Goal: Information Seeking & Learning: Learn about a topic

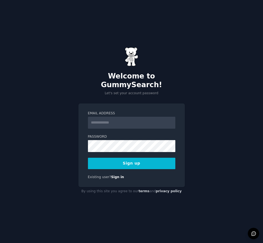
drag, startPoint x: 0, startPoint y: 0, endPoint x: 140, endPoint y: 116, distance: 181.7
click at [140, 117] on input "Email Address" at bounding box center [131, 123] width 87 height 12
type input "**********"
click at [139, 162] on button "Sign up" at bounding box center [131, 163] width 87 height 11
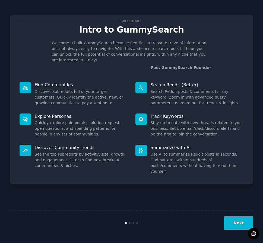
click at [240, 222] on button "Next" at bounding box center [238, 222] width 29 height 13
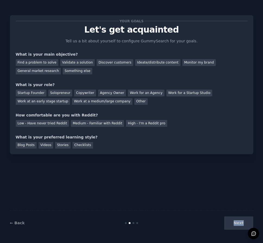
click at [240, 222] on div "Next" at bounding box center [212, 222] width 81 height 13
click at [246, 222] on div "Next" at bounding box center [212, 222] width 81 height 13
click at [238, 222] on div "Next" at bounding box center [212, 222] width 81 height 13
click at [112, 64] on div "Discover customers" at bounding box center [115, 62] width 37 height 7
click at [61, 68] on div "General market research" at bounding box center [38, 71] width 45 height 7
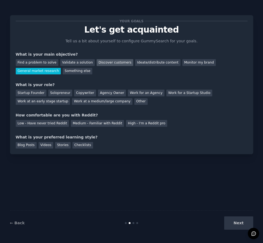
click at [106, 63] on div "Discover customers" at bounding box center [115, 62] width 37 height 7
click at [61, 68] on div "General market research" at bounding box center [38, 71] width 45 height 7
click at [134, 103] on div "Other" at bounding box center [140, 101] width 13 height 7
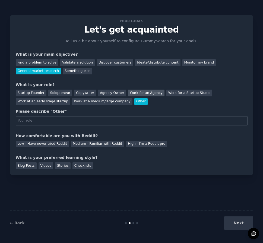
click at [135, 95] on div "Work for an Agency" at bounding box center [146, 93] width 36 height 7
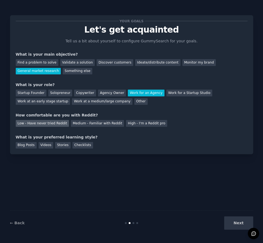
click at [54, 123] on div "Low - Have never tried Reddit" at bounding box center [42, 123] width 53 height 7
click at [80, 149] on div "Your goals Let's get acquainted Tell us a bit about yourself to configure Gummy…" at bounding box center [131, 84] width 243 height 139
click at [77, 147] on div "Checklists" at bounding box center [83, 145] width 21 height 7
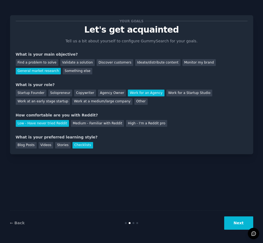
click at [231, 223] on button "Next" at bounding box center [238, 222] width 29 height 13
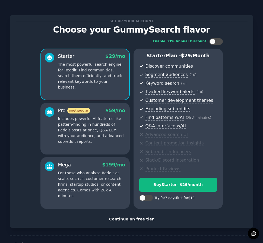
click at [141, 220] on div "Continue on free tier" at bounding box center [132, 219] width 232 height 6
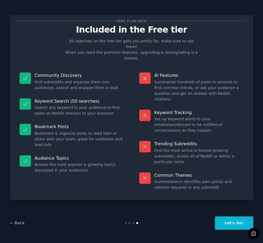
click at [235, 224] on button "Let's Go!" at bounding box center [234, 222] width 38 height 13
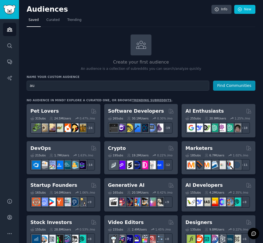
type input "a"
type input "target audience"
click at [213, 81] on button "Find Communities" at bounding box center [234, 86] width 42 height 10
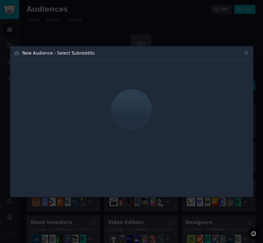
click at [248, 51] on icon at bounding box center [247, 53] width 6 height 6
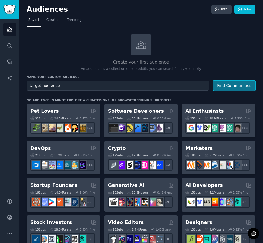
click at [220, 84] on button "Find Communities" at bounding box center [234, 86] width 42 height 10
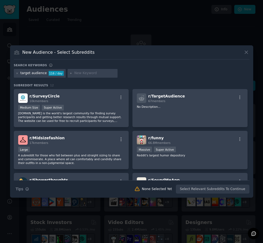
click at [247, 54] on icon at bounding box center [247, 52] width 6 height 6
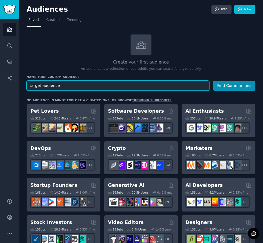
click at [179, 86] on input "target audience" at bounding box center [118, 86] width 183 height 10
drag, startPoint x: 179, startPoint y: 86, endPoint x: 27, endPoint y: 91, distance: 152.4
type input "Wondr"
click at [213, 81] on button "Find Communities" at bounding box center [234, 86] width 42 height 10
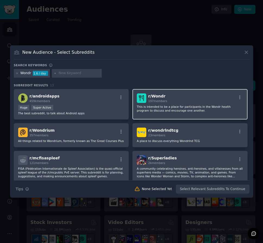
click at [167, 102] on div "r/ Wondr 197 members" at bounding box center [190, 98] width 106 height 10
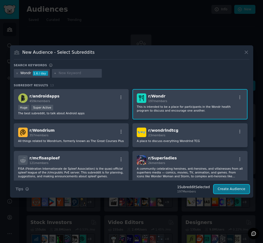
click at [226, 189] on button "Create Audience" at bounding box center [232, 189] width 36 height 9
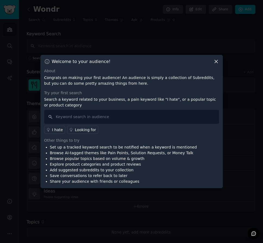
click at [215, 60] on icon at bounding box center [216, 61] width 3 height 3
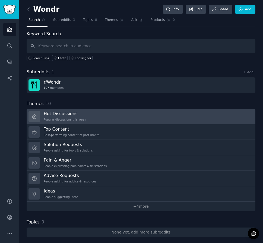
click at [121, 113] on link "Hot Discussions Popular discussions this week" at bounding box center [141, 116] width 229 height 15
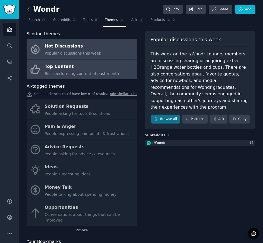
click at [80, 67] on div "Top Content" at bounding box center [82, 66] width 74 height 9
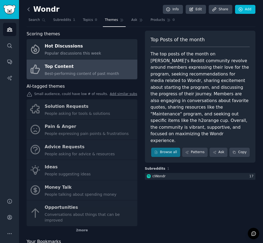
click at [28, 12] on icon at bounding box center [29, 10] width 6 height 6
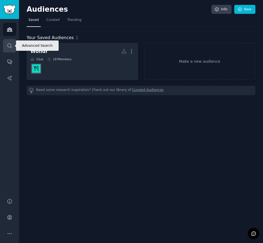
click at [11, 45] on icon "Sidebar" at bounding box center [10, 46] width 6 height 6
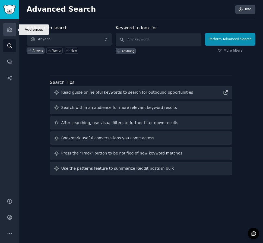
click at [11, 29] on icon "Sidebar" at bounding box center [9, 30] width 5 height 4
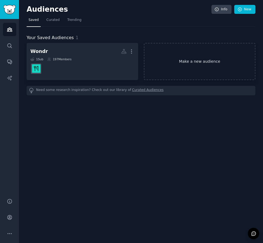
click at [202, 62] on link "Make a new audience" at bounding box center [200, 61] width 112 height 37
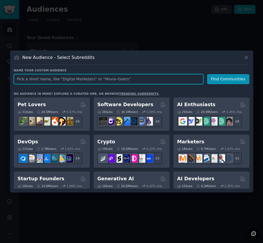
click at [176, 77] on input "text" at bounding box center [109, 79] width 190 height 10
type input "health"
click button "Find Communities" at bounding box center [228, 79] width 42 height 10
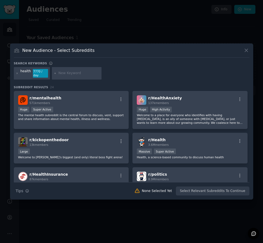
click at [80, 75] on input "text" at bounding box center [78, 73] width 41 height 5
type input "environment"
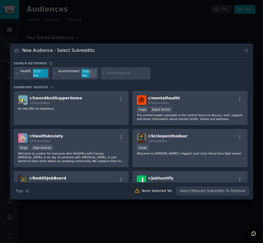
click at [107, 72] on input "text" at bounding box center [127, 73] width 41 height 5
type input "durable"
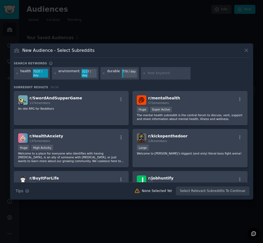
click at [148, 75] on input "text" at bounding box center [167, 73] width 41 height 5
type input "charities"
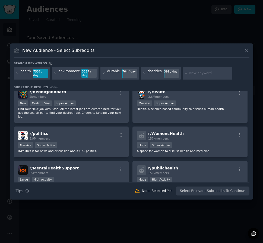
scroll to position [171, 0]
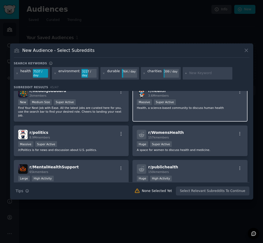
click at [228, 107] on p "Health, a science-based community to discuss human health" at bounding box center [190, 108] width 106 height 4
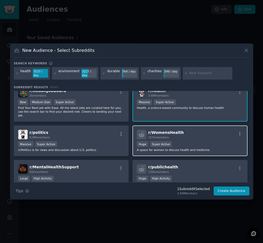
click at [157, 150] on div "r/ WomensHealth 157k members Huge Super Active A space for women to discuss hea…" at bounding box center [190, 140] width 115 height 31
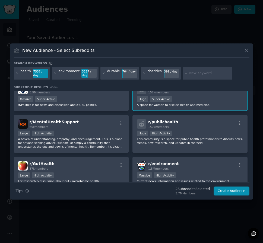
scroll to position [218, 0]
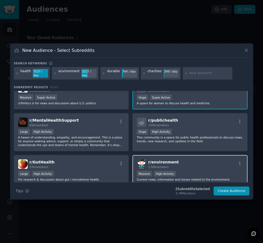
click at [234, 163] on div "r/ environment 1.5M members Massive High Activity Current news, information and…" at bounding box center [190, 170] width 115 height 31
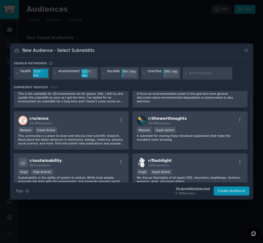
scroll to position [422, 0]
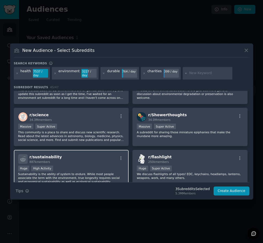
click at [112, 166] on div "Huge High Activity" at bounding box center [71, 169] width 106 height 7
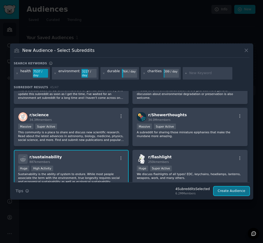
click at [229, 187] on button "Create Audience" at bounding box center [232, 191] width 36 height 9
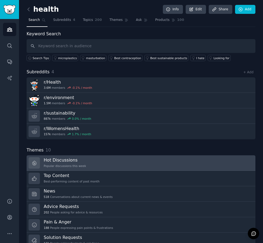
click at [154, 164] on link "Hot Discussions Popular discussions this week" at bounding box center [141, 162] width 229 height 15
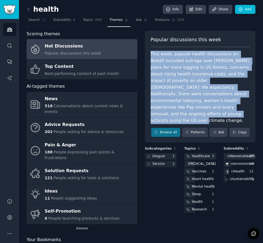
drag, startPoint x: 151, startPoint y: 53, endPoint x: 234, endPoint y: 107, distance: 99.5
click at [234, 107] on div "This week, popular health discussions on Reddit included outrage over [PERSON_N…" at bounding box center [200, 87] width 99 height 73
copy div "This week, popular health discussions on Reddit included outrage over [PERSON_N…"
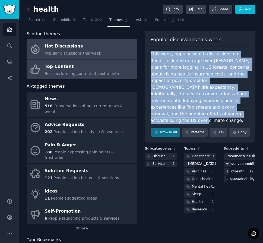
click at [96, 75] on span "Best-performing content of past month" at bounding box center [82, 73] width 74 height 4
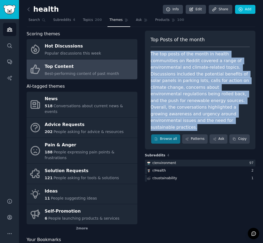
drag, startPoint x: 150, startPoint y: 55, endPoint x: 241, endPoint y: 115, distance: 108.8
click at [241, 115] on div "The top posts of the month in health communities on Reddit covered a range of e…" at bounding box center [200, 91] width 99 height 80
copy div "The top posts of the month in health communities on Reddit covered a range of e…"
click at [62, 24] on link "Subreddits 4" at bounding box center [64, 21] width 26 height 11
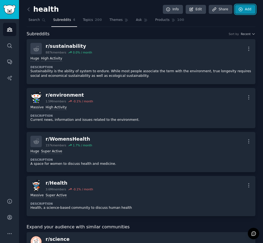
click at [242, 10] on link "Add" at bounding box center [245, 9] width 20 height 9
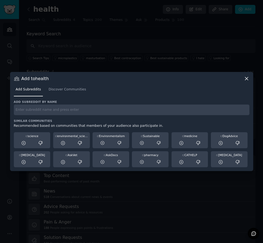
click at [99, 110] on input "text" at bounding box center [132, 110] width 236 height 11
type input "hygiene"
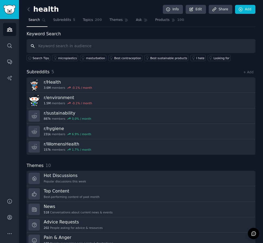
click at [140, 46] on input "text" at bounding box center [141, 46] width 229 height 14
type input "care products"
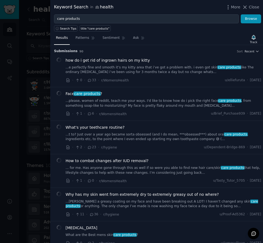
click at [38, 72] on div at bounding box center [131, 121] width 263 height 243
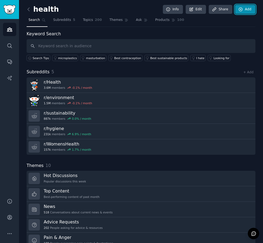
click at [248, 8] on link "Add" at bounding box center [245, 9] width 20 height 9
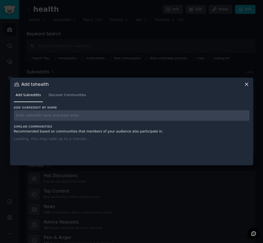
click at [85, 125] on h3 "Similar Communities" at bounding box center [132, 127] width 236 height 4
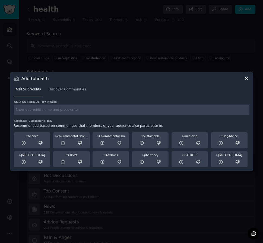
click at [78, 108] on input "text" at bounding box center [132, 110] width 236 height 11
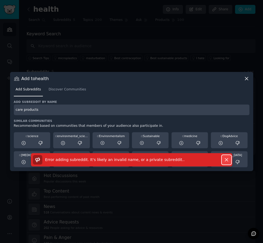
click at [225, 161] on icon "button" at bounding box center [227, 160] width 6 height 6
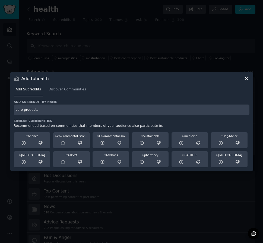
click at [47, 110] on input "care products" at bounding box center [132, 110] width 236 height 11
drag, startPoint x: 86, startPoint y: 112, endPoint x: 10, endPoint y: 116, distance: 76.1
click at [10, 116] on div "​ Add to health Add Subreddits Discover Communities Add subreddit by name care …" at bounding box center [131, 121] width 259 height 243
type input "-"
type input "shampoo"
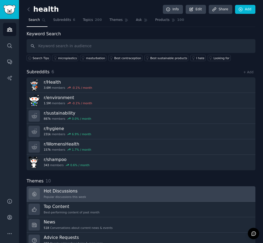
click at [93, 192] on link "Hot Discussions Popular discussions this week" at bounding box center [141, 193] width 229 height 15
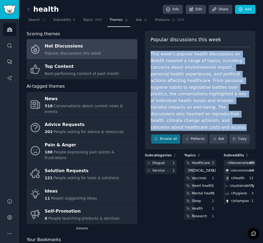
drag, startPoint x: 243, startPoint y: 114, endPoint x: 148, endPoint y: 55, distance: 111.3
click at [148, 55] on div "Popular discussions this week This week's popular health discussions on Reddit …" at bounding box center [200, 90] width 111 height 119
copy div "This week's popular health discussions on Reddit covered a range of topics, inc…"
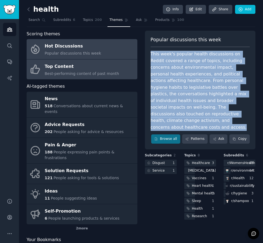
click at [100, 74] on span "Best-performing content of past month" at bounding box center [82, 73] width 74 height 4
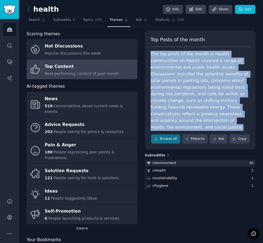
drag, startPoint x: 151, startPoint y: 53, endPoint x: 212, endPoint y: 120, distance: 91.1
click at [212, 120] on div "The top posts of the month in health communities on Reddit covered a range of e…" at bounding box center [200, 91] width 99 height 80
copy div "The top posts of the month in health communities on Reddit covered a range of e…"
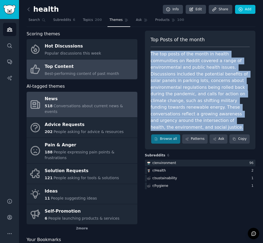
click at [83, 101] on div "News" at bounding box center [90, 99] width 90 height 9
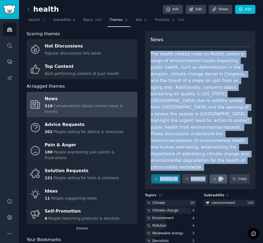
drag, startPoint x: 151, startPoint y: 54, endPoint x: 223, endPoint y: 159, distance: 127.2
click at [223, 159] on div "News The health-related news on Reddit covers a range of environmental issues i…" at bounding box center [200, 110] width 111 height 159
click at [218, 148] on div "The health-related news on Reddit covers a range of environmental issues impact…" at bounding box center [200, 111] width 99 height 120
drag, startPoint x: 218, startPoint y: 148, endPoint x: 145, endPoint y: 56, distance: 117.5
click at [145, 56] on div "News The health-related news on Reddit covers a range of environmental issues i…" at bounding box center [200, 110] width 111 height 159
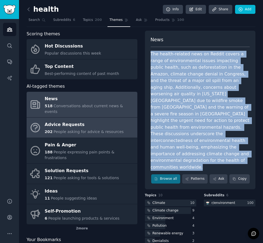
click at [91, 130] on span "People asking for advice & resources" at bounding box center [89, 132] width 70 height 4
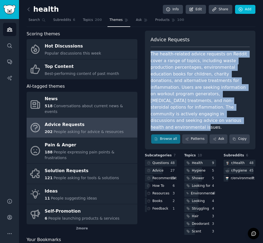
drag, startPoint x: 205, startPoint y: 114, endPoint x: 150, endPoint y: 53, distance: 82.1
click at [151, 53] on div "The health-related advice requests on Reddit cover a range of topics, including…" at bounding box center [200, 91] width 99 height 80
copy div "The health-related advice requests on Reddit cover a range of topics, including…"
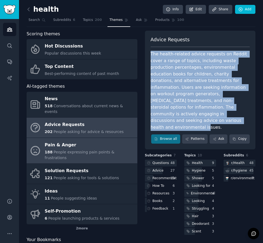
click at [110, 141] on div "Pain & Anger" at bounding box center [90, 145] width 90 height 9
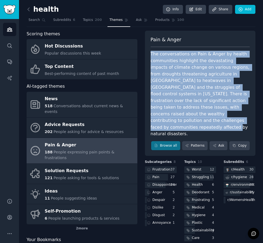
drag, startPoint x: 176, startPoint y: 122, endPoint x: 149, endPoint y: 54, distance: 73.9
click at [149, 54] on div "Pain & Anger The conversations on Pain & Anger by health communities highlight …" at bounding box center [200, 93] width 111 height 125
copy div "The conversations on Pain & Anger by health communities highlight the devastati…"
